Goal: Book appointment/travel/reservation

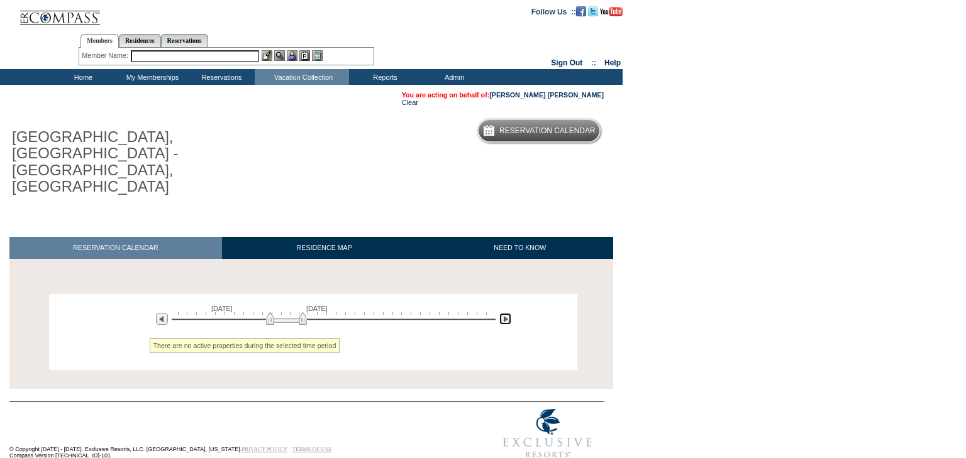
click at [508, 313] on img at bounding box center [505, 319] width 12 height 12
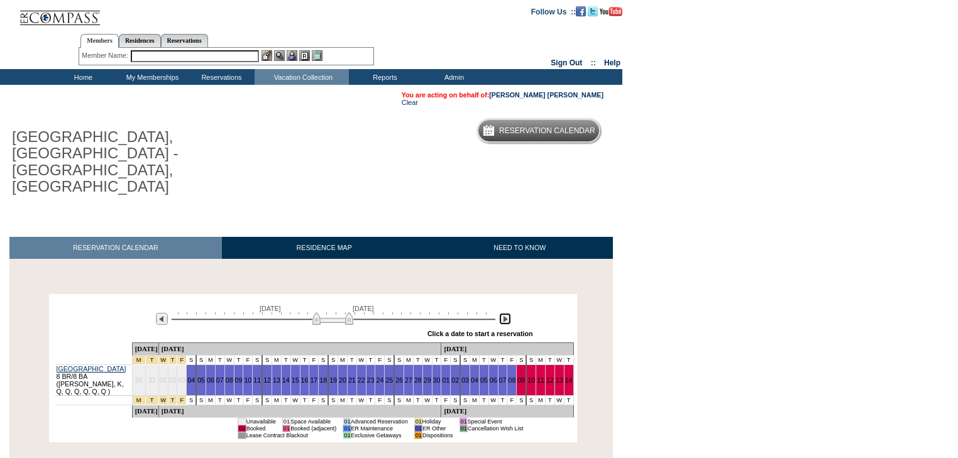
click at [508, 313] on img at bounding box center [505, 319] width 12 height 12
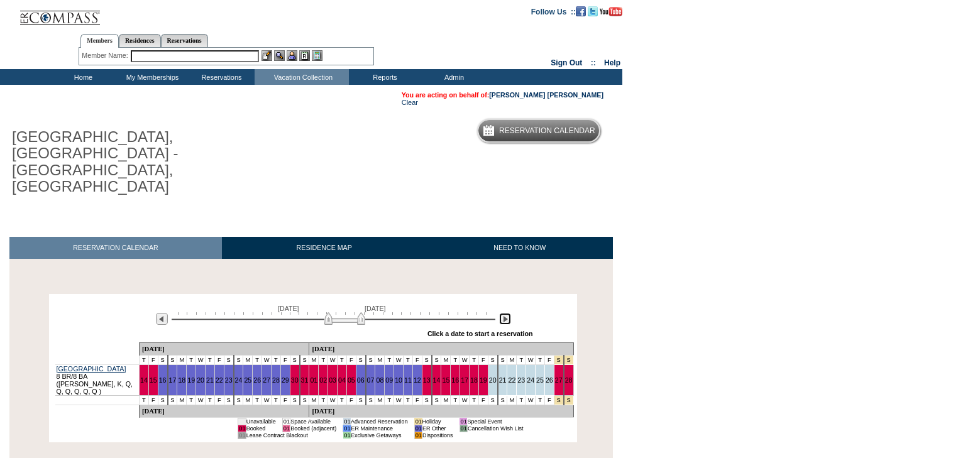
click at [508, 313] on img at bounding box center [505, 319] width 12 height 12
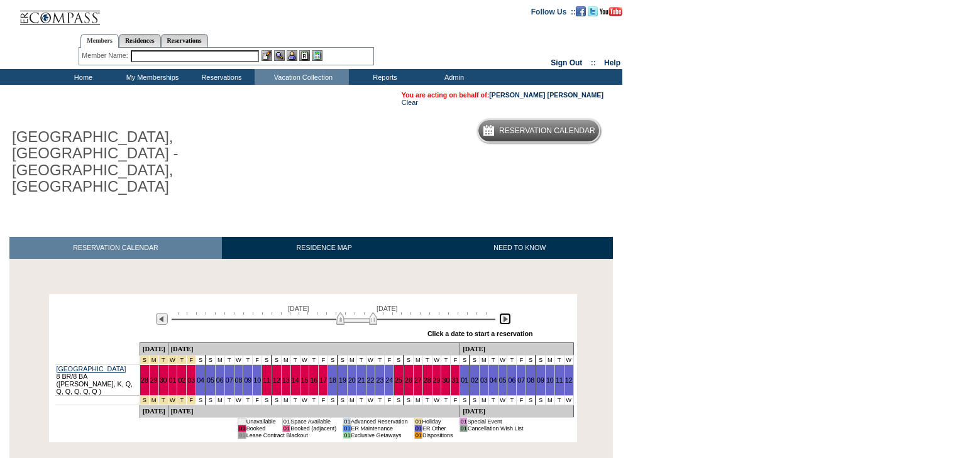
click at [508, 313] on img at bounding box center [505, 319] width 12 height 12
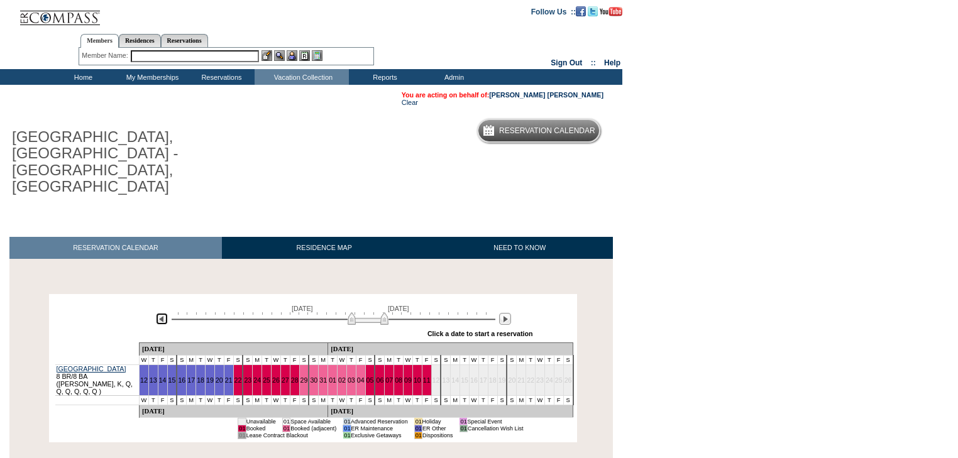
click at [162, 313] on img at bounding box center [162, 319] width 12 height 12
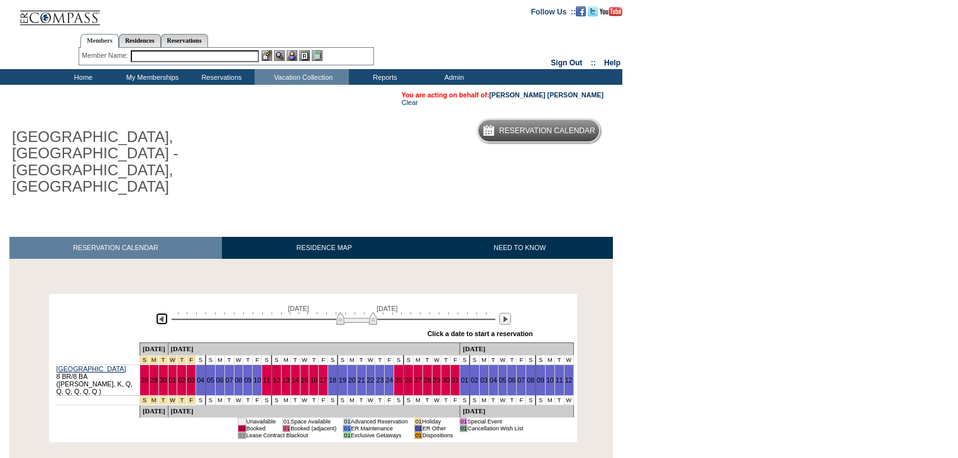
click at [163, 313] on img at bounding box center [162, 319] width 12 height 12
